Goal: Information Seeking & Learning: Learn about a topic

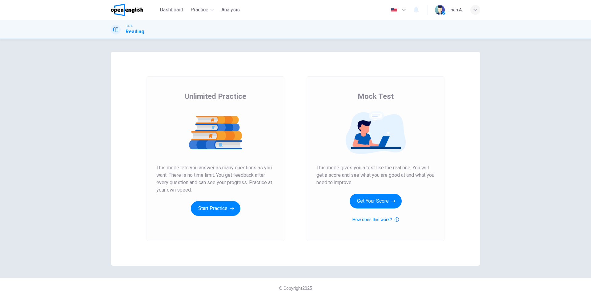
scroll to position [7, 0]
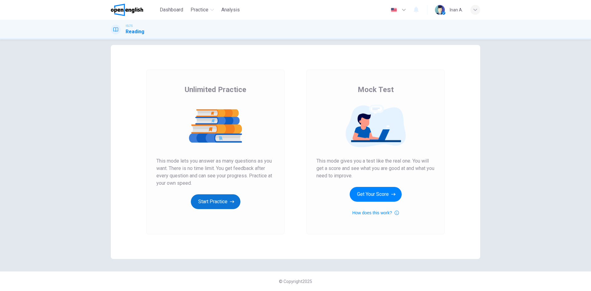
click at [205, 197] on button "Start Practice" at bounding box center [216, 201] width 50 height 15
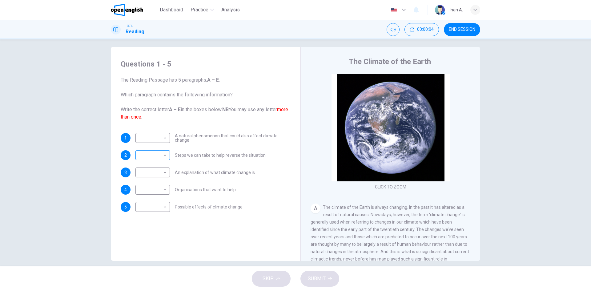
scroll to position [0, 0]
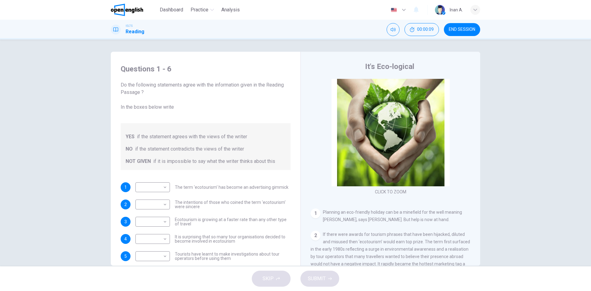
click at [499, 162] on div "Questions 1 - 6 Do the following statements agree with the information given in…" at bounding box center [295, 152] width 591 height 227
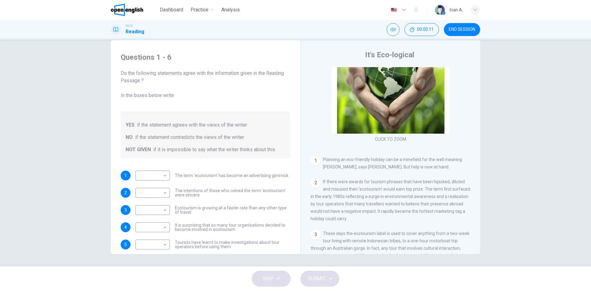
scroll to position [62, 0]
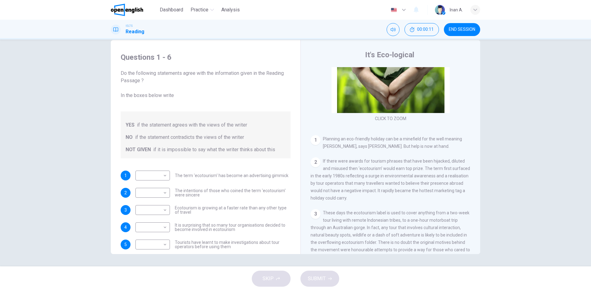
drag, startPoint x: 329, startPoint y: 139, endPoint x: 370, endPoint y: 141, distance: 40.9
click at [370, 141] on span "Planning an eco-friendly holiday can be a minefield for the well meaning travel…" at bounding box center [392, 142] width 139 height 12
drag, startPoint x: 338, startPoint y: 138, endPoint x: 377, endPoint y: 143, distance: 39.3
click at [377, 143] on div "1 Planning an eco-friendly holiday can be a minefield for the well meaning trav…" at bounding box center [390, 142] width 160 height 15
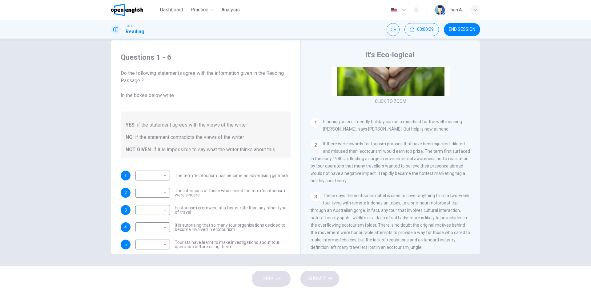
scroll to position [25, 0]
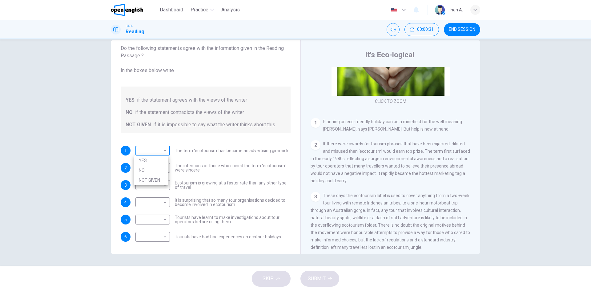
click at [147, 149] on body "This site uses cookies, as explained in our Privacy Policy . If you agree to th…" at bounding box center [295, 145] width 591 height 291
click at [147, 149] on div at bounding box center [295, 145] width 591 height 291
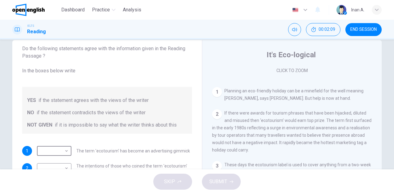
scroll to position [109, 0]
drag, startPoint x: 583, startPoint y: 0, endPoint x: 382, endPoint y: 167, distance: 261.2
click at [382, 167] on div "Questions 1 - 6 Do the following statements agree with the information given in…" at bounding box center [196, 147] width 389 height 214
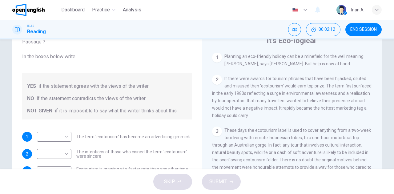
scroll to position [32, 0]
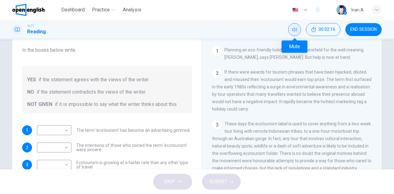
click at [295, 30] on icon "Mute" at bounding box center [294, 29] width 5 height 5
click at [297, 31] on button "Unmute" at bounding box center [294, 29] width 13 height 13
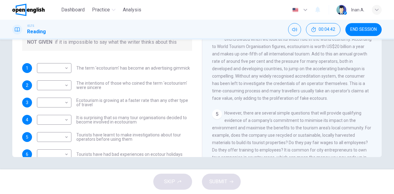
scroll to position [4, 0]
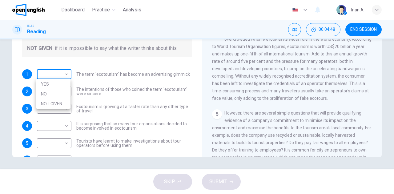
click at [66, 77] on body "This site uses cookies, as explained in our Privacy Policy . If you agree to th…" at bounding box center [197, 97] width 394 height 194
click at [63, 85] on li "YES" at bounding box center [53, 84] width 34 height 10
type input "***"
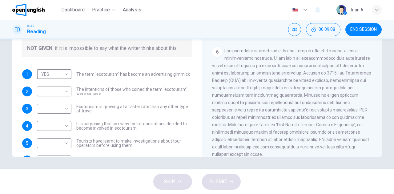
scroll to position [383, 0]
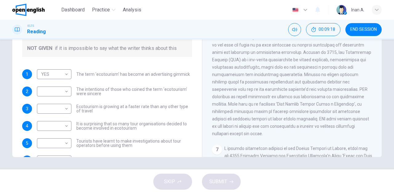
drag, startPoint x: 262, startPoint y: 85, endPoint x: 289, endPoint y: 84, distance: 27.1
click at [289, 84] on span at bounding box center [291, 82] width 159 height 108
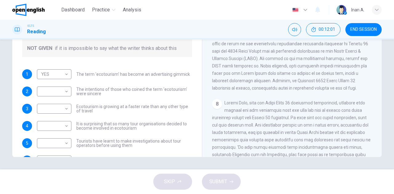
scroll to position [547, 0]
drag, startPoint x: 250, startPoint y: 71, endPoint x: 262, endPoint y: 70, distance: 11.7
click at [262, 70] on span at bounding box center [292, 36] width 160 height 108
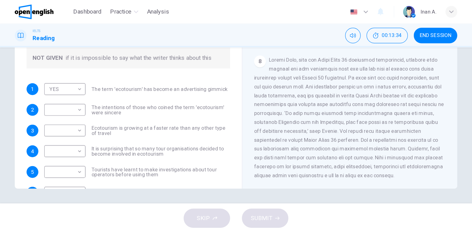
scroll to position [25, 0]
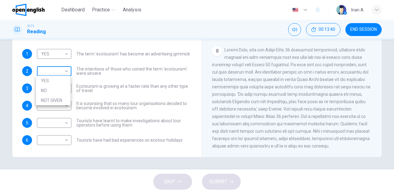
click at [68, 71] on body "This site uses cookies, as explained in our Privacy Policy . If you agree to th…" at bounding box center [197, 97] width 394 height 194
click at [86, 78] on div at bounding box center [197, 97] width 394 height 194
click at [66, 72] on body "This site uses cookies, as explained in our Privacy Policy . If you agree to th…" at bounding box center [197, 97] width 394 height 194
click at [59, 81] on li "YES" at bounding box center [53, 81] width 34 height 10
type input "***"
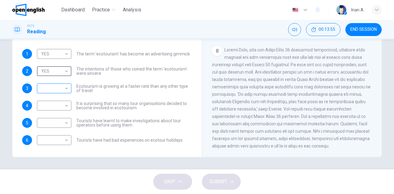
click at [66, 89] on body "This site uses cookies, as explained in our Privacy Policy . If you agree to th…" at bounding box center [197, 97] width 394 height 194
click at [60, 105] on li "NO" at bounding box center [53, 108] width 34 height 10
type input "**"
click at [66, 106] on body "This site uses cookies, as explained in our Privacy Policy . If you agree to th…" at bounding box center [197, 97] width 394 height 194
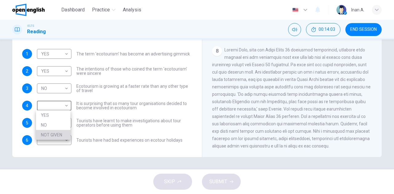
click at [63, 133] on li "NOT GIVEN" at bounding box center [53, 135] width 34 height 10
type input "*********"
click at [65, 123] on body "This site uses cookies, as explained in our Privacy Policy . If you agree to th…" at bounding box center [197, 97] width 394 height 194
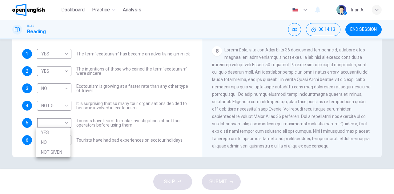
click at [59, 138] on li "NO" at bounding box center [53, 142] width 34 height 10
type input "**"
click at [66, 139] on body "This site uses cookies, as explained in our Privacy Policy . If you agree to th…" at bounding box center [197, 97] width 394 height 194
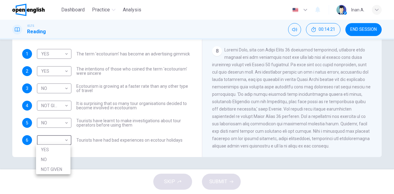
click at [63, 165] on li "NOT GIVEN" at bounding box center [53, 169] width 34 height 10
type input "*********"
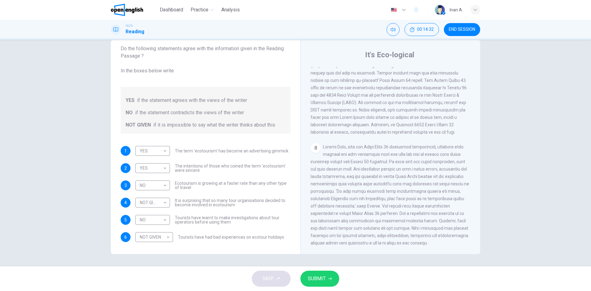
scroll to position [609, 0]
drag, startPoint x: 387, startPoint y: 1, endPoint x: 70, endPoint y: 133, distance: 343.3
click at [59, 135] on div "Questions 1 - 6 Do the following statements agree with the information given in…" at bounding box center [295, 152] width 591 height 227
drag, startPoint x: 463, startPoint y: 137, endPoint x: 427, endPoint y: 129, distance: 37.2
drag, startPoint x: 524, startPoint y: 103, endPoint x: 516, endPoint y: 103, distance: 8.0
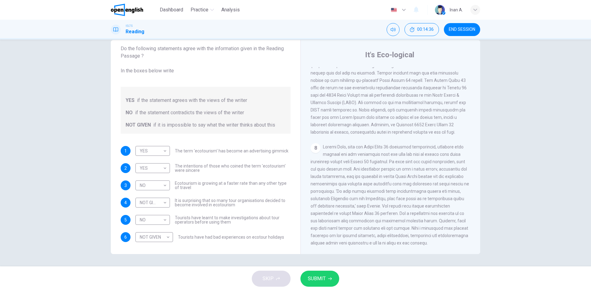
drag, startPoint x: 529, startPoint y: 6, endPoint x: 521, endPoint y: 6, distance: 7.7
click at [30, 61] on div "Questions 1 - 6 Do the following statements agree with the information given in…" at bounding box center [295, 152] width 591 height 227
drag, startPoint x: 118, startPoint y: 28, endPoint x: 87, endPoint y: 65, distance: 48.4
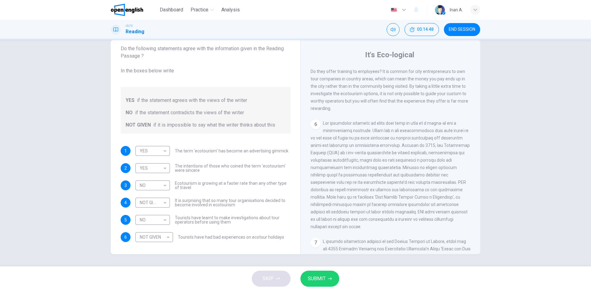
scroll to position [240, 0]
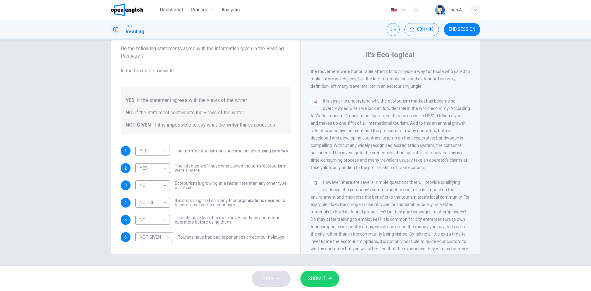
click at [325, 278] on span "SUBMIT" at bounding box center [317, 278] width 18 height 9
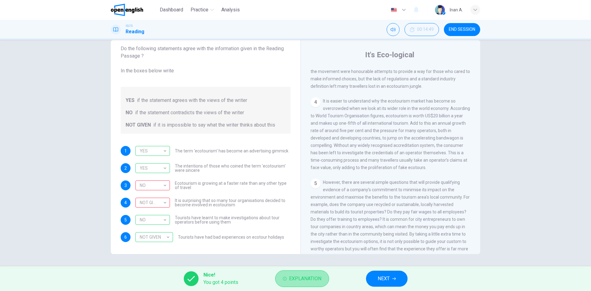
click at [305, 278] on span "Explanation" at bounding box center [305, 278] width 32 height 9
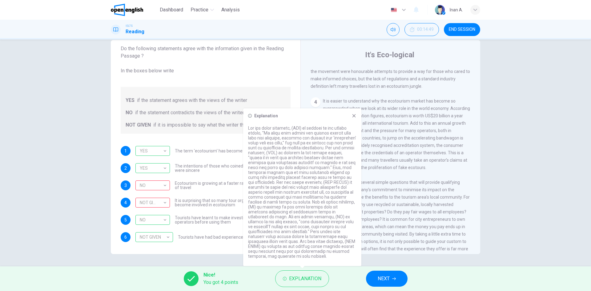
drag, startPoint x: 297, startPoint y: 177, endPoint x: 278, endPoint y: 156, distance: 28.8
click at [296, 185] on p at bounding box center [302, 191] width 108 height 133
drag, startPoint x: 274, startPoint y: 133, endPoint x: 303, endPoint y: 156, distance: 36.3
click at [303, 156] on p at bounding box center [302, 191] width 108 height 133
click at [353, 115] on icon at bounding box center [353, 115] width 5 height 5
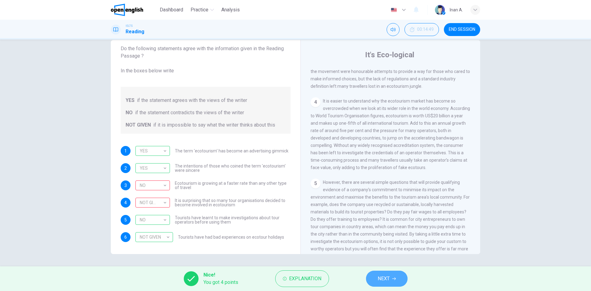
click at [384, 280] on span "NEXT" at bounding box center [383, 278] width 12 height 9
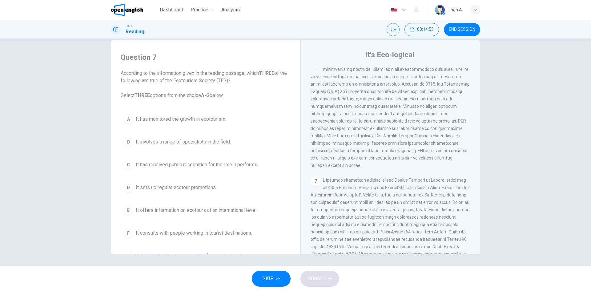
scroll to position [461, 0]
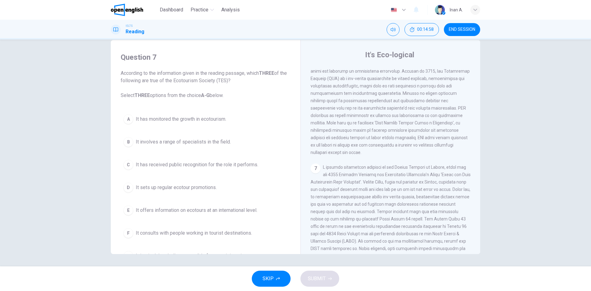
click at [185, 119] on span "It has monitored the growth in ecotourism." at bounding box center [181, 118] width 90 height 7
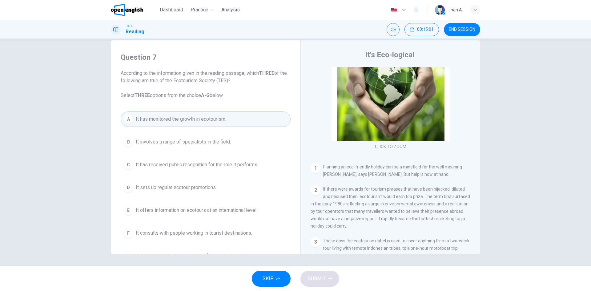
scroll to position [0, 0]
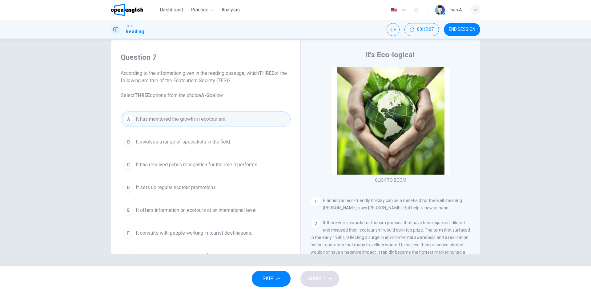
click at [186, 146] on button "B It involves a range of specialists in the field." at bounding box center [206, 141] width 170 height 15
click at [183, 168] on span "It has received public recognition for the role it performs." at bounding box center [197, 164] width 122 height 7
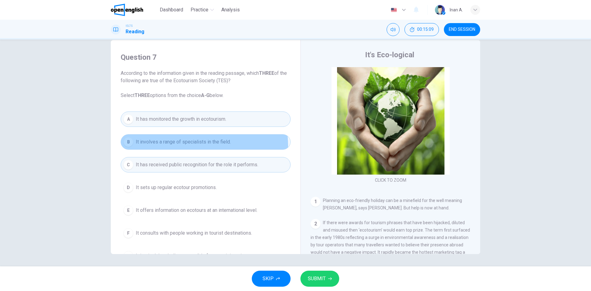
click at [182, 146] on button "B It involves a range of specialists in the field." at bounding box center [206, 141] width 170 height 15
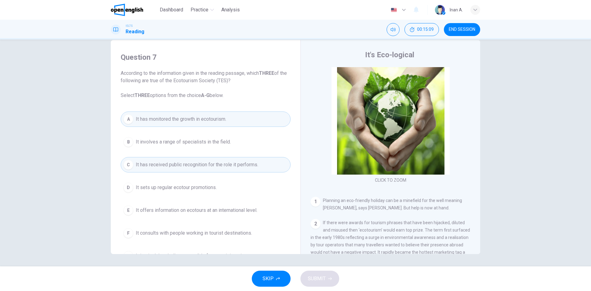
click at [181, 124] on button "A It has monitored the growth in ecotourism." at bounding box center [206, 118] width 170 height 15
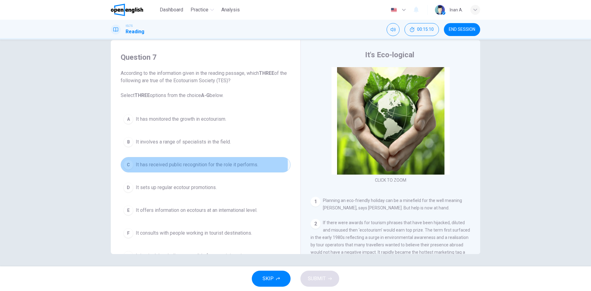
click at [177, 165] on span "It has received public recognition for the role it performs." at bounding box center [197, 164] width 122 height 7
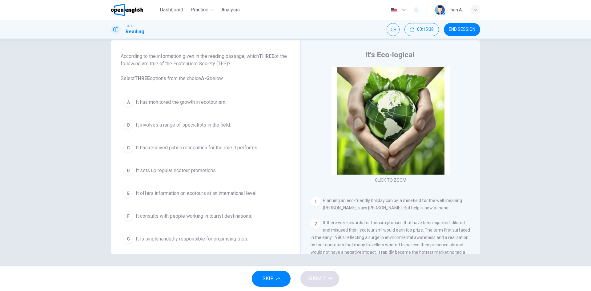
scroll to position [22, 0]
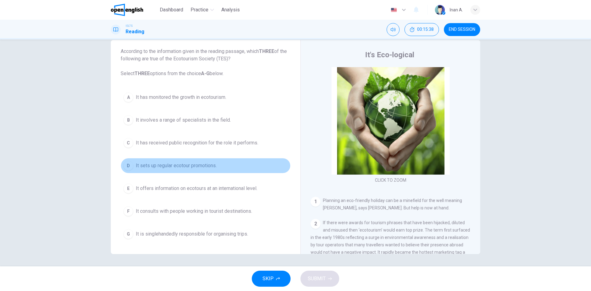
click at [214, 167] on span "It sets up regular ecotour promotions." at bounding box center [176, 165] width 81 height 7
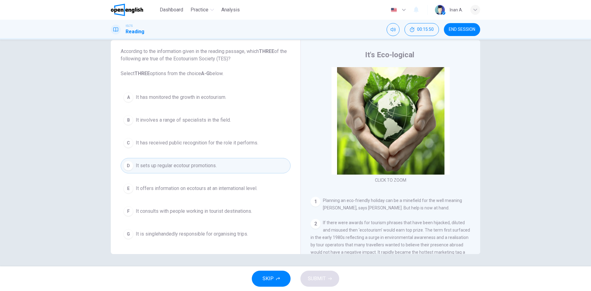
click at [206, 211] on span "It consults with people working in tourist destinations." at bounding box center [194, 210] width 116 height 7
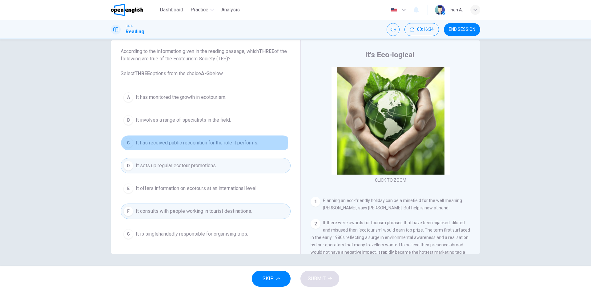
click at [167, 142] on span "It has received public recognition for the role it performs." at bounding box center [197, 142] width 122 height 7
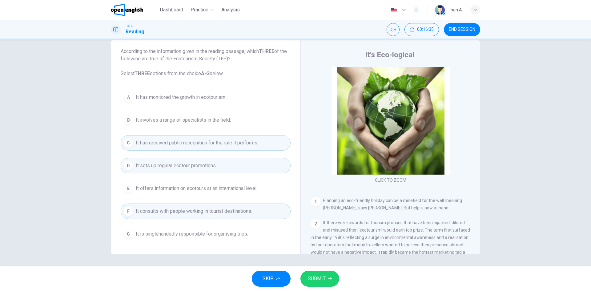
click at [334, 278] on button "SUBMIT" at bounding box center [319, 278] width 39 height 16
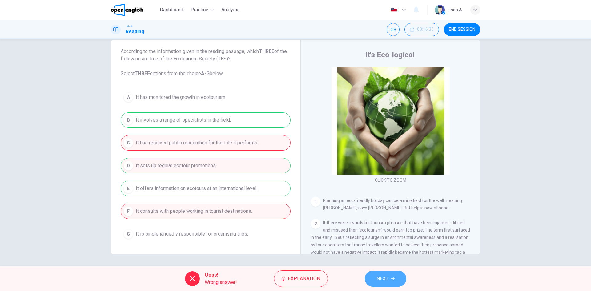
click at [381, 277] on span "NEXT" at bounding box center [382, 278] width 12 height 9
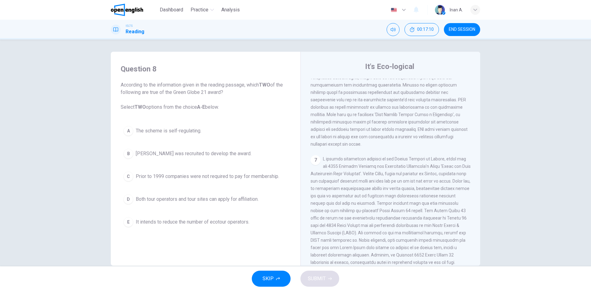
scroll to position [492, 0]
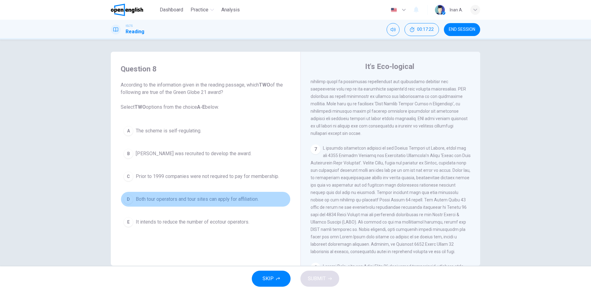
click at [187, 199] on span "Both tour operators and tour sites can apply for affiliation." at bounding box center [197, 198] width 123 height 7
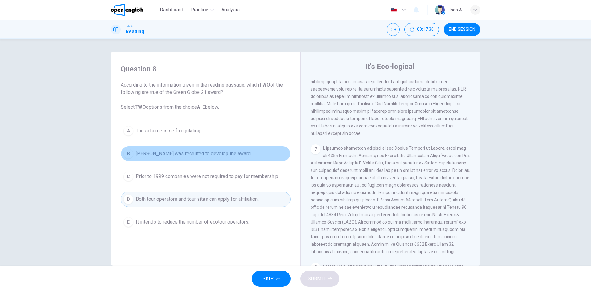
click at [214, 153] on span "Amanda Marks was recruited to develop the award." at bounding box center [194, 153] width 116 height 7
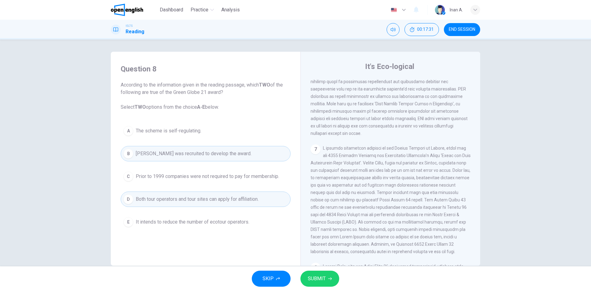
click at [321, 281] on span "SUBMIT" at bounding box center [317, 278] width 18 height 9
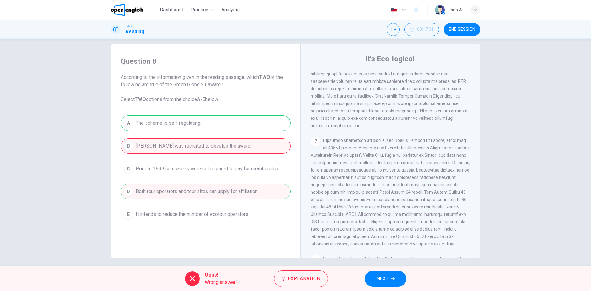
scroll to position [12, 0]
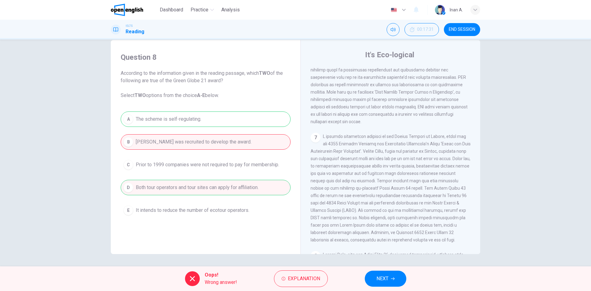
click at [381, 280] on span "NEXT" at bounding box center [382, 278] width 12 height 9
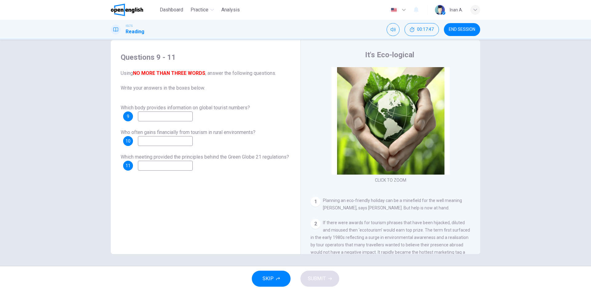
drag, startPoint x: 148, startPoint y: 108, endPoint x: 192, endPoint y: 109, distance: 44.3
click at [192, 109] on span "Which body provides information on global tourist numbers?" at bounding box center [185, 108] width 129 height 6
drag, startPoint x: 161, startPoint y: 108, endPoint x: 179, endPoint y: 99, distance: 20.5
click at [183, 108] on span "Which body provides information on global tourist numbers?" at bounding box center [185, 108] width 129 height 6
click at [151, 114] on input at bounding box center [165, 116] width 55 height 10
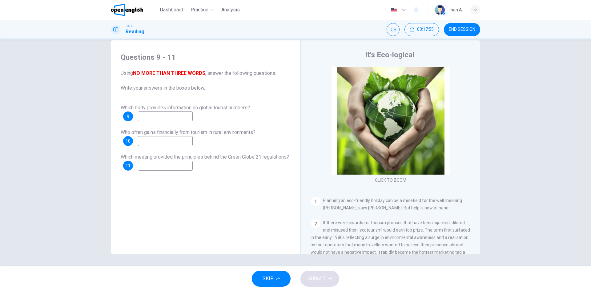
click at [175, 118] on input at bounding box center [165, 116] width 55 height 10
click at [175, 117] on input at bounding box center [165, 116] width 55 height 10
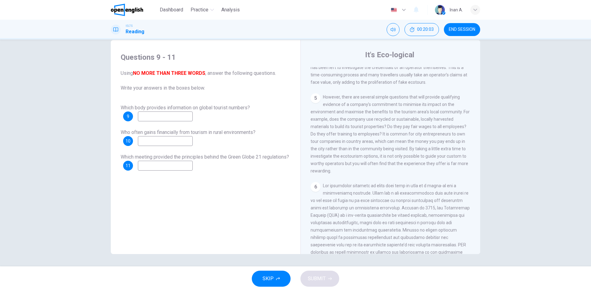
scroll to position [386, 0]
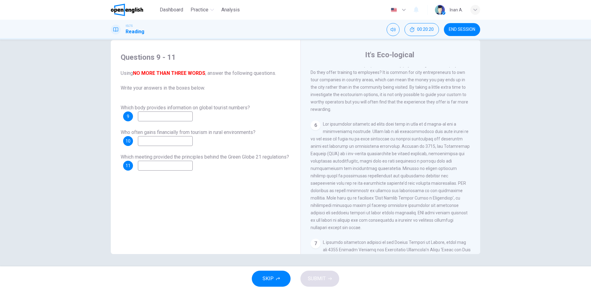
click at [193, 162] on input at bounding box center [165, 166] width 55 height 10
type input "**********"
click at [182, 139] on input at bounding box center [165, 141] width 55 height 10
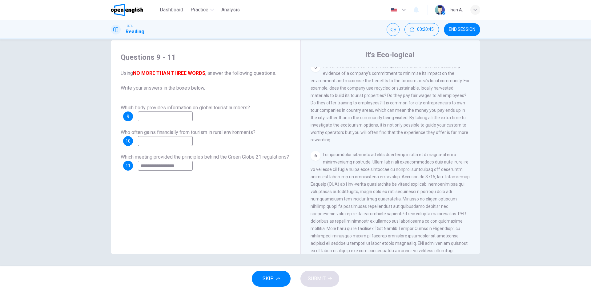
scroll to position [356, 0]
click at [178, 116] on input at bounding box center [165, 116] width 55 height 10
drag, startPoint x: 169, startPoint y: 141, endPoint x: 112, endPoint y: 145, distance: 56.8
click at [112, 145] on div "**********" at bounding box center [295, 147] width 369 height 214
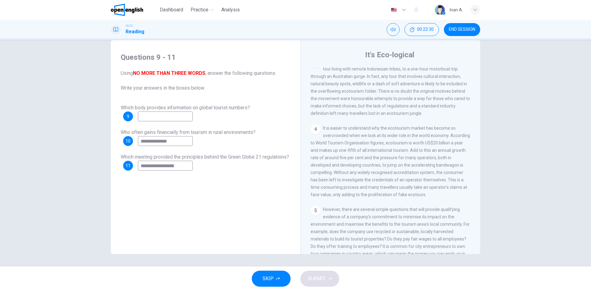
scroll to position [202, 0]
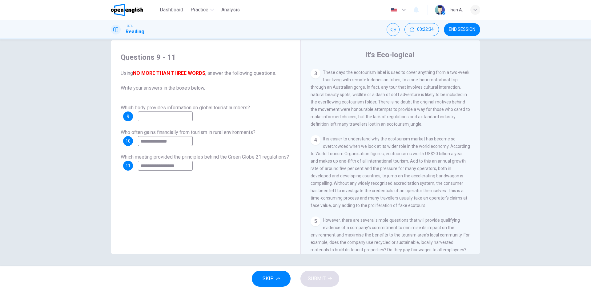
type input "**********"
click at [191, 116] on input at bounding box center [165, 116] width 55 height 10
type input "*********"
click at [326, 274] on button "SUBMIT" at bounding box center [319, 278] width 39 height 16
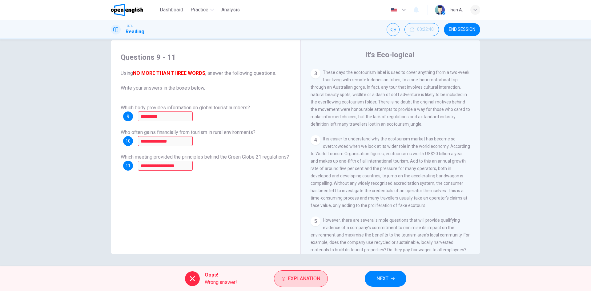
click at [312, 274] on span "Explanation" at bounding box center [304, 278] width 32 height 9
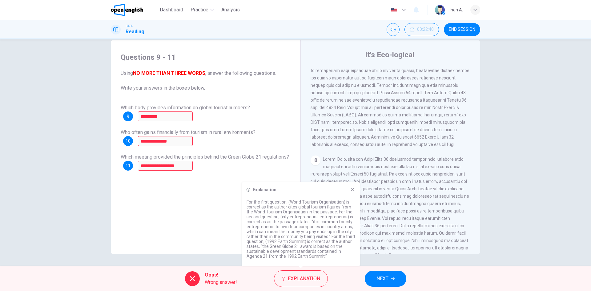
scroll to position [602, 0]
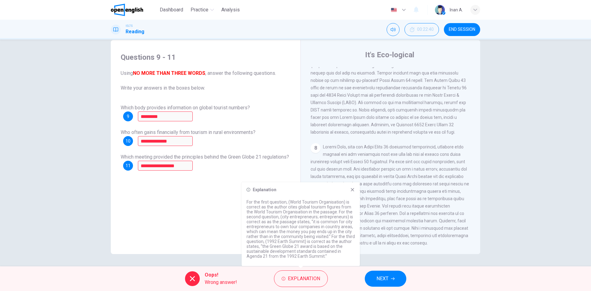
click at [351, 192] on icon at bounding box center [352, 189] width 5 height 5
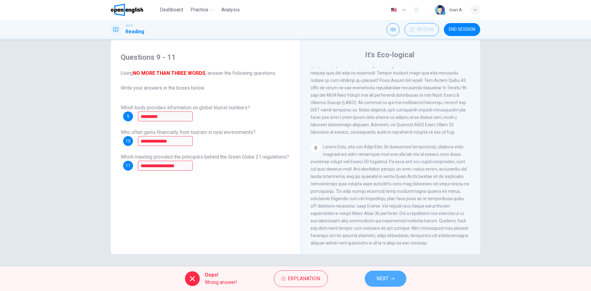
click at [386, 282] on span "NEXT" at bounding box center [382, 278] width 12 height 9
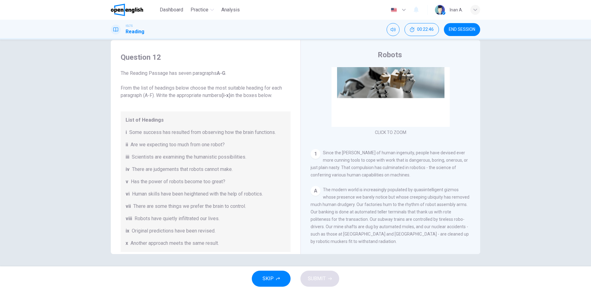
scroll to position [0, 0]
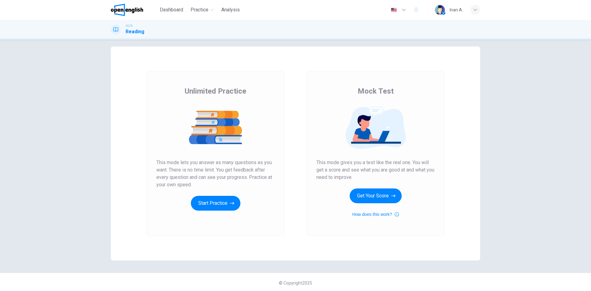
scroll to position [7, 0]
